Goal: Information Seeking & Learning: Learn about a topic

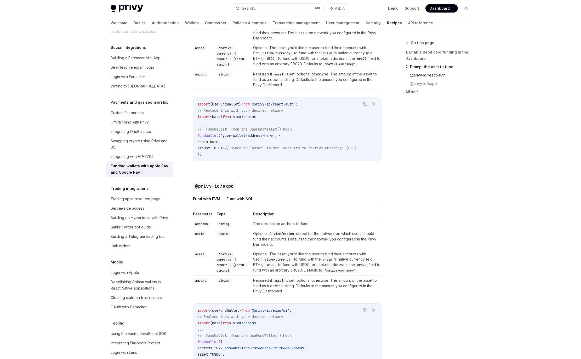
scroll to position [90, 0]
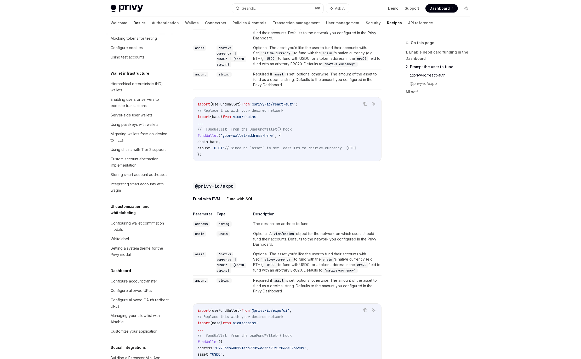
click at [134, 24] on link "Basics" at bounding box center [140, 23] width 12 height 13
type textarea "*"
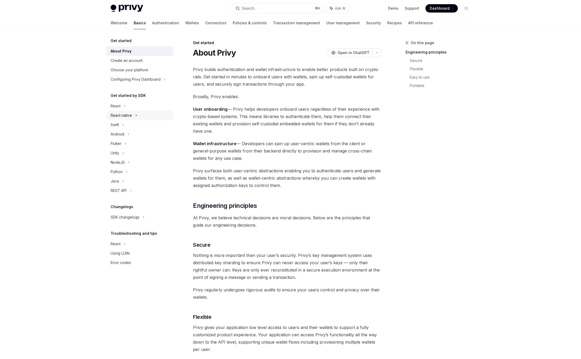
click at [132, 117] on div "React native" at bounding box center [139, 115] width 67 height 9
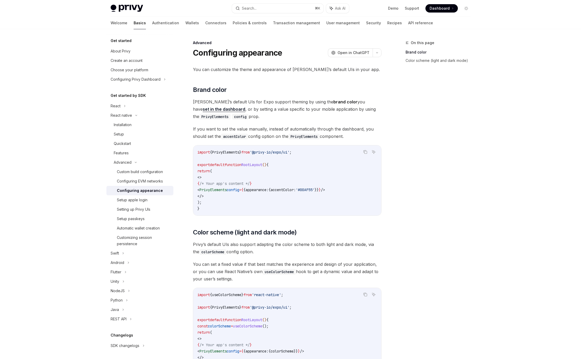
scroll to position [74, 0]
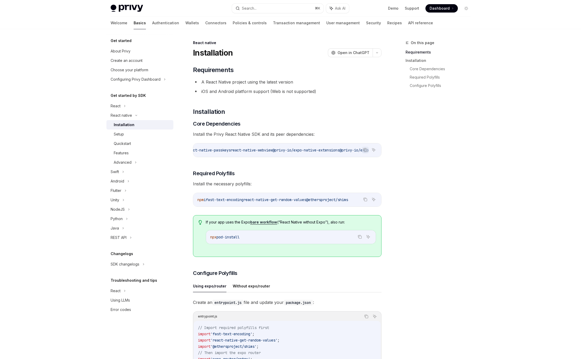
scroll to position [0, 290]
drag, startPoint x: 339, startPoint y: 150, endPoint x: 384, endPoint y: 151, distance: 45.2
click at [381, 151] on div "npx expo install expo-apple-authentication expo-application expo-crypto expo-li…" at bounding box center [287, 150] width 188 height 14
click at [341, 114] on h2 "​ Installation" at bounding box center [287, 112] width 188 height 8
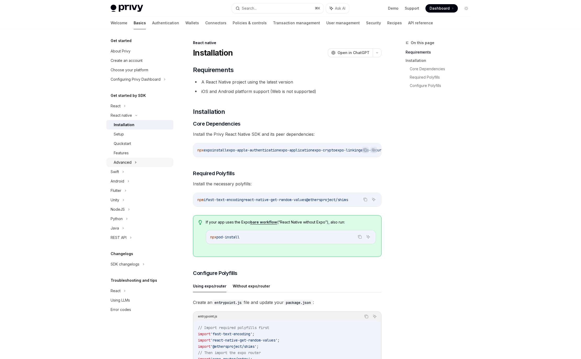
click at [135, 161] on icon at bounding box center [136, 162] width 2 height 6
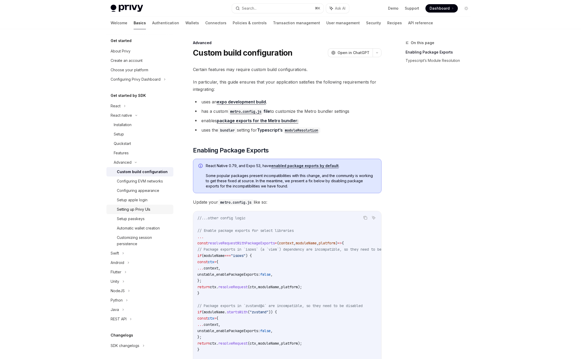
click at [143, 211] on div "Setting up Privy UIs" at bounding box center [133, 209] width 33 height 6
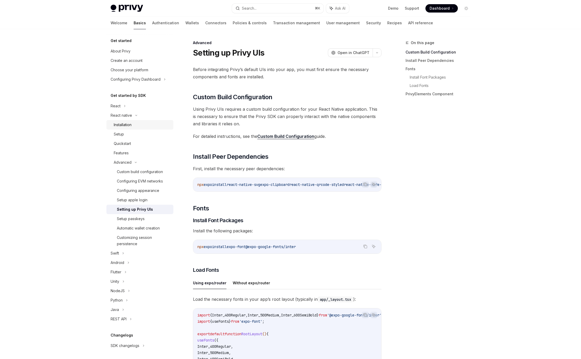
click at [126, 125] on div "Installation" at bounding box center [123, 125] width 18 height 6
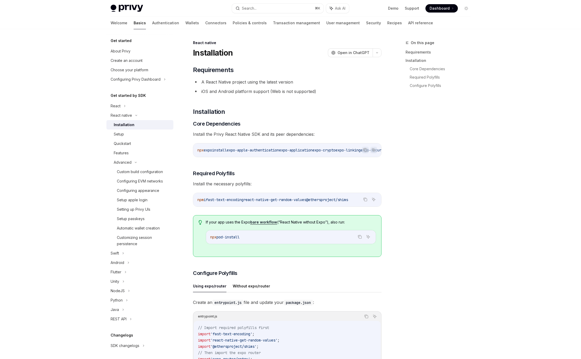
type textarea "*"
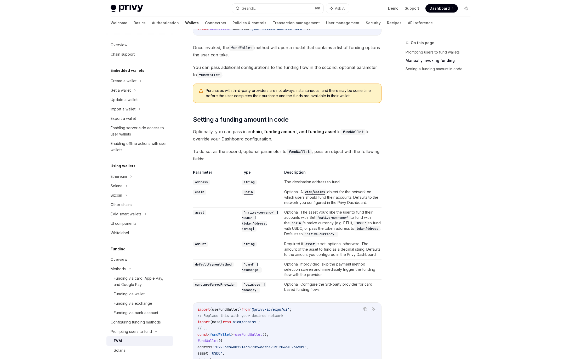
scroll to position [20, 0]
